Goal: Information Seeking & Learning: Learn about a topic

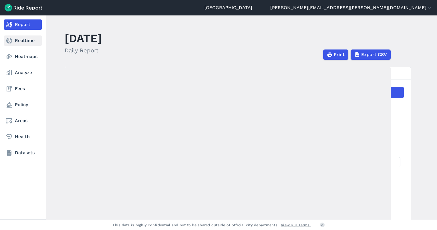
click at [21, 42] on link "Realtime" at bounding box center [23, 40] width 38 height 10
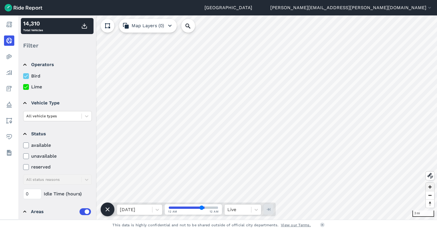
click at [431, 189] on span "Zoom in" at bounding box center [430, 187] width 8 height 8
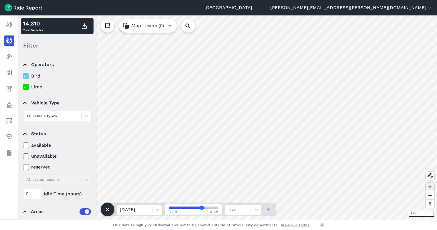
click at [431, 189] on span "Zoom in" at bounding box center [430, 187] width 8 height 8
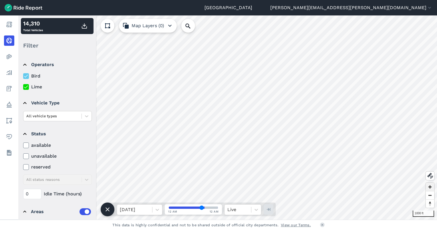
click at [431, 189] on span "Zoom in" at bounding box center [430, 187] width 8 height 8
click at [430, 204] on span "Reset bearing to north" at bounding box center [430, 203] width 9 height 9
click at [433, 204] on span "Reset bearing to north" at bounding box center [430, 204] width 8 height 8
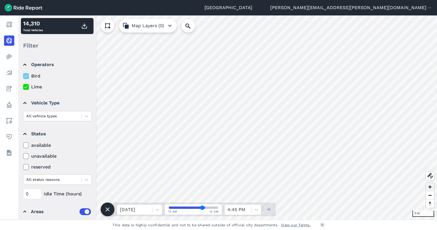
click at [431, 187] on span "Zoom in" at bounding box center [430, 187] width 8 height 8
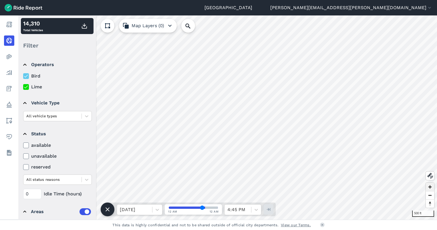
click at [431, 187] on span "Zoom in" at bounding box center [430, 187] width 8 height 8
click at [431, 188] on span "Zoom in" at bounding box center [430, 187] width 8 height 8
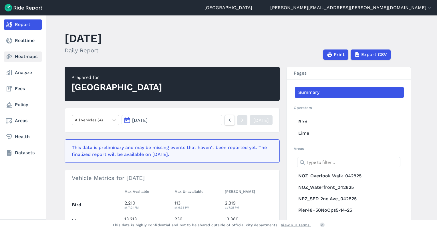
click at [23, 57] on link "Heatmaps" at bounding box center [23, 56] width 38 height 10
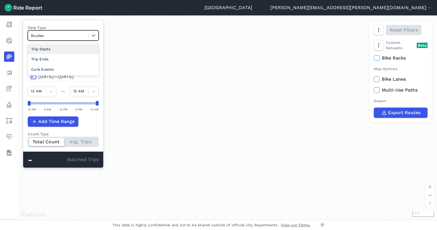
click at [73, 35] on div at bounding box center [58, 35] width 55 height 7
click at [68, 69] on div "Curb Events" at bounding box center [63, 69] width 71 height 10
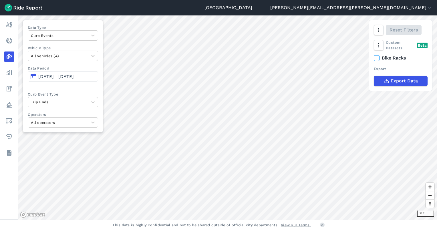
click at [65, 79] on button "[DATE]—[DATE]" at bounding box center [63, 76] width 70 height 10
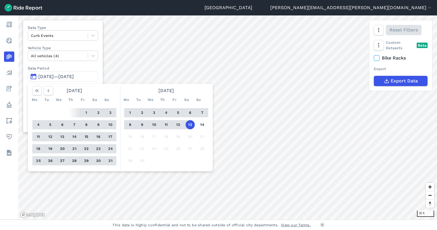
click at [48, 136] on button "12" at bounding box center [50, 136] width 9 height 9
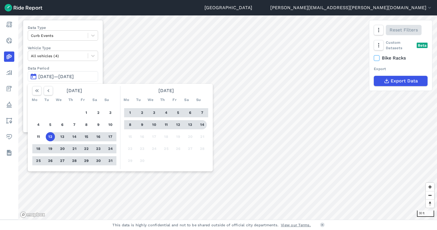
click at [202, 123] on button "14" at bounding box center [202, 124] width 9 height 9
click at [202, 123] on div at bounding box center [227, 117] width 419 height 204
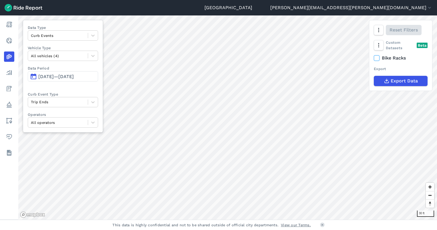
click at [74, 78] on span "[DATE]—[DATE]" at bounding box center [55, 76] width 35 height 5
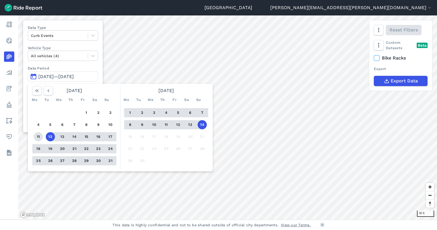
click at [39, 136] on button "11" at bounding box center [38, 136] width 9 height 9
click at [206, 126] on button "14" at bounding box center [202, 124] width 9 height 9
click at [202, 125] on div at bounding box center [227, 117] width 419 height 204
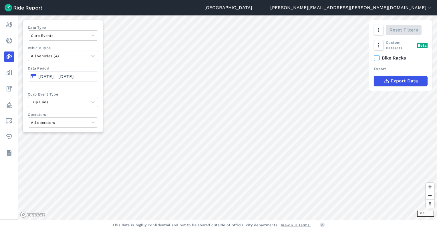
click at [74, 78] on span "[DATE]—[DATE]" at bounding box center [55, 76] width 35 height 5
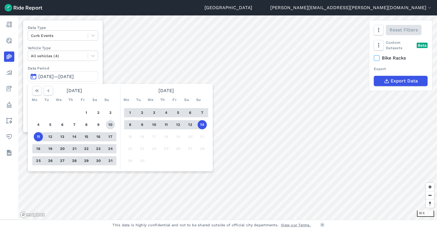
click at [111, 127] on button "10" at bounding box center [110, 124] width 9 height 9
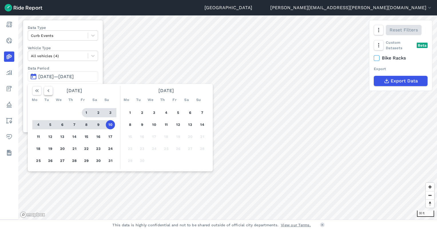
click at [51, 91] on icon "button" at bounding box center [48, 91] width 6 height 6
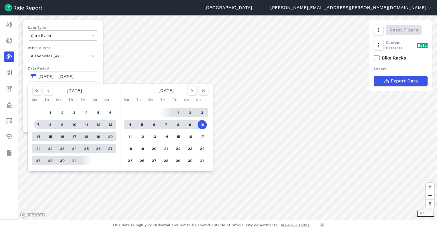
click at [37, 125] on button "7" at bounding box center [38, 124] width 9 height 9
